Goal: Communication & Community: Answer question/provide support

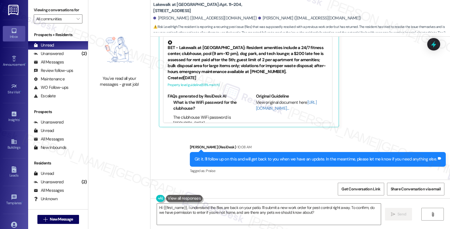
scroll to position [1475, 0]
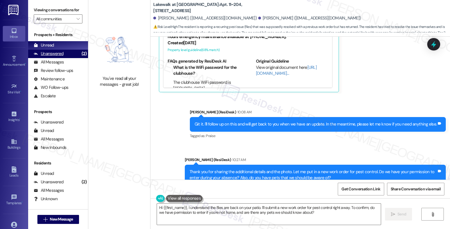
click at [51, 57] on div "Unanswered" at bounding box center [49, 54] width 30 height 6
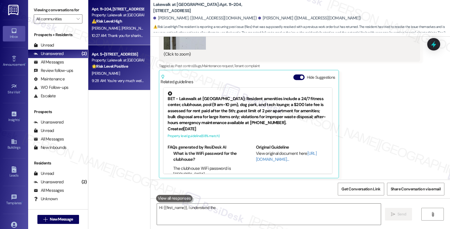
scroll to position [1374, 0]
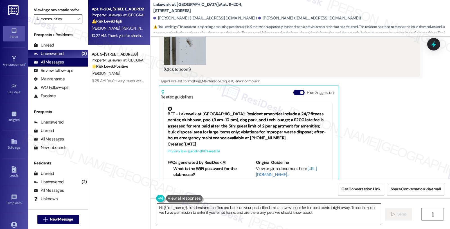
type textarea "Hi {{first_name}}, I understand the flies are back on your patio. I'll submit a…"
click at [58, 65] on div "All Messages" at bounding box center [49, 62] width 30 height 6
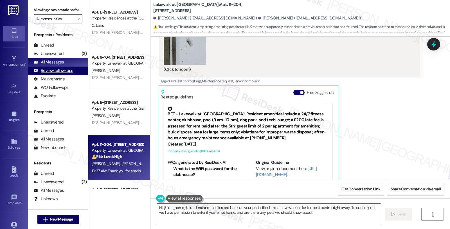
type textarea "Hi {{first_name}}, I understand the flies are back on your patio. I'll submit a…"
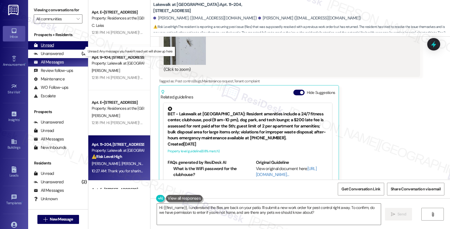
click at [48, 48] on div "Unread" at bounding box center [44, 45] width 20 height 6
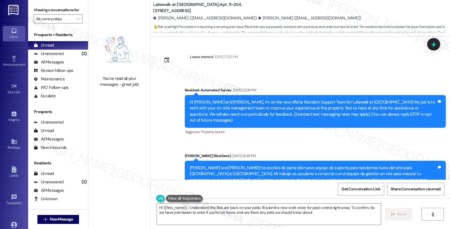
type textarea "Hi {{first_name}}, I understand the flies are back on your patio. I'll submit a…"
